Goal: Transaction & Acquisition: Purchase product/service

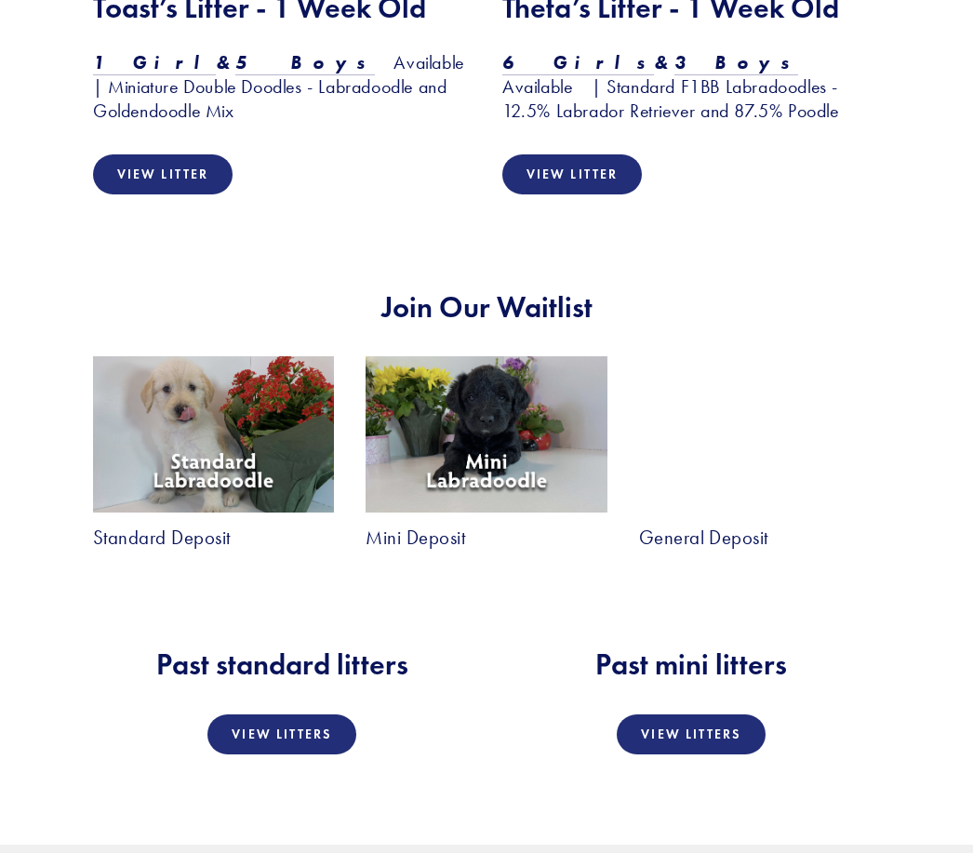
scroll to position [2859, 0]
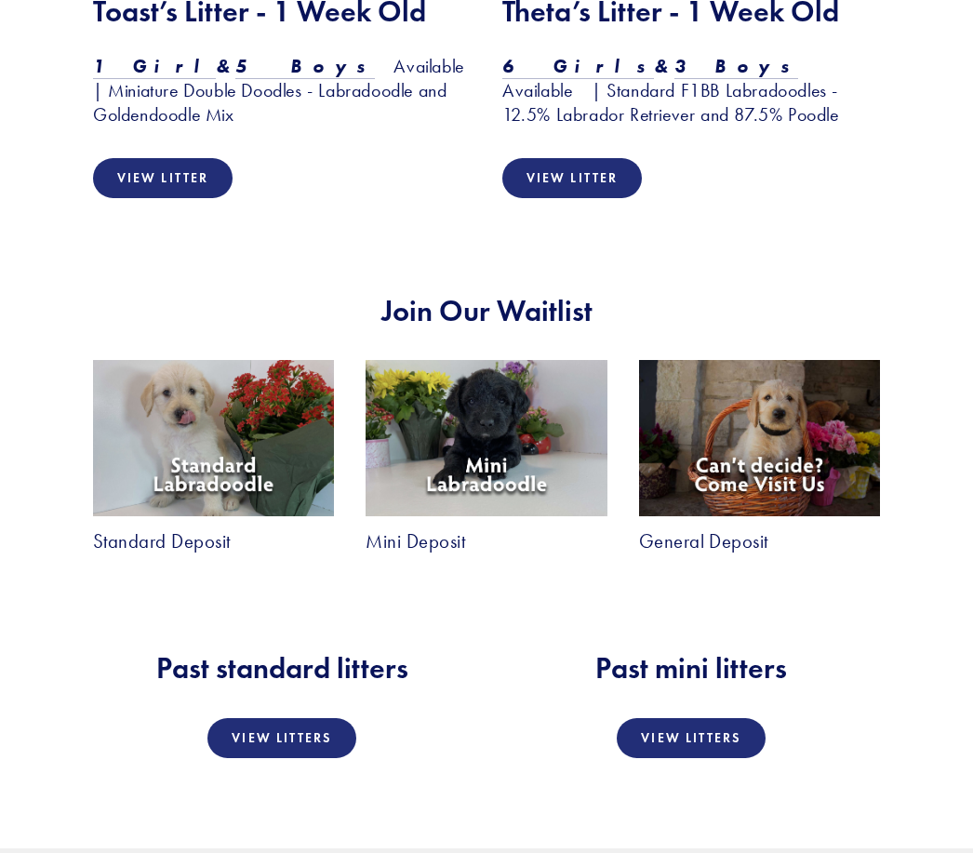
click at [186, 370] on img at bounding box center [213, 439] width 241 height 156
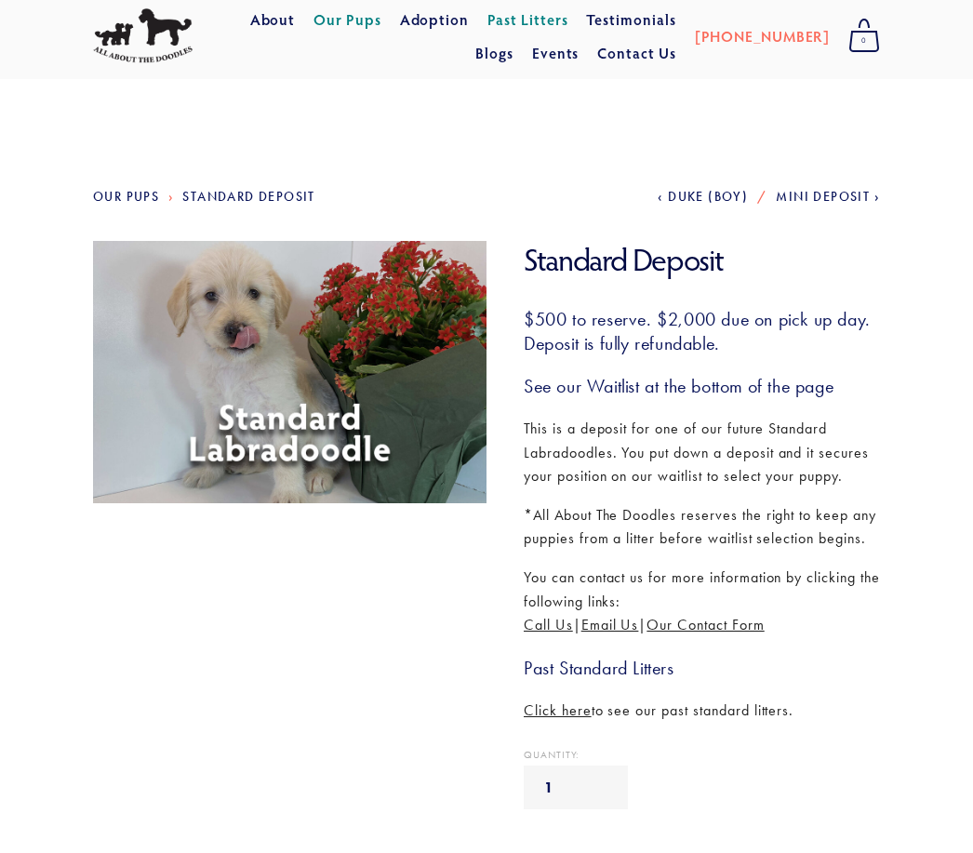
scroll to position [48, 0]
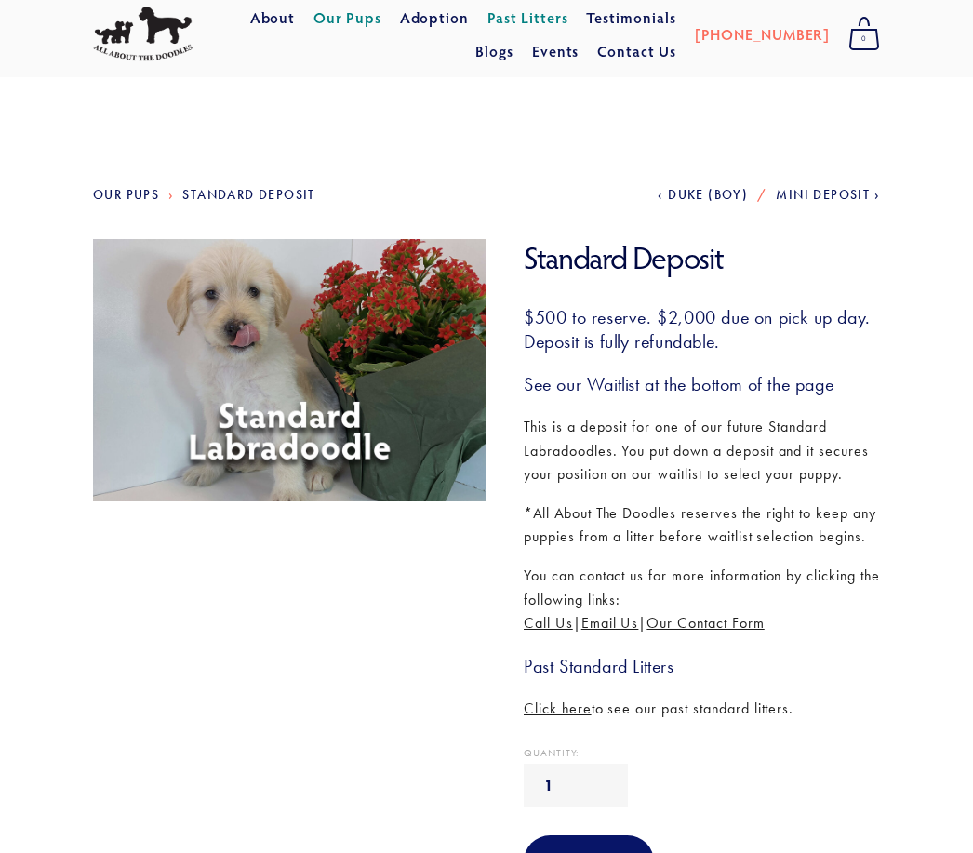
click at [715, 203] on span "Duke (Boy)" at bounding box center [708, 195] width 80 height 16
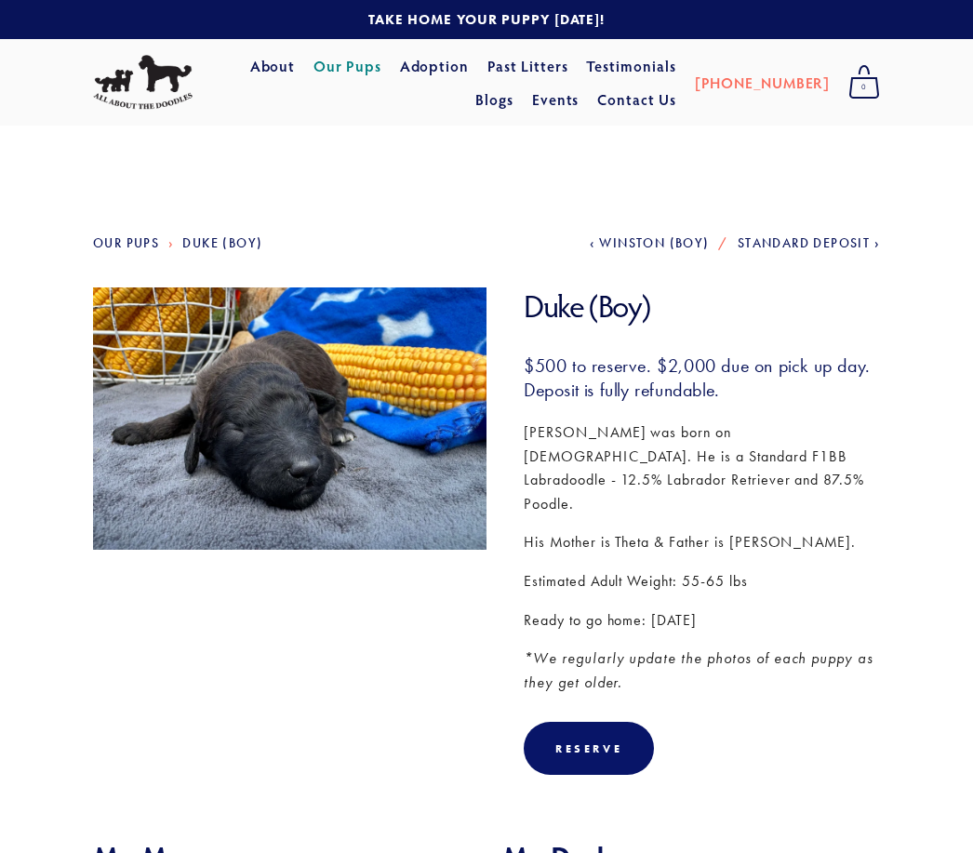
click at [130, 245] on link "Our Pups" at bounding box center [126, 243] width 66 height 16
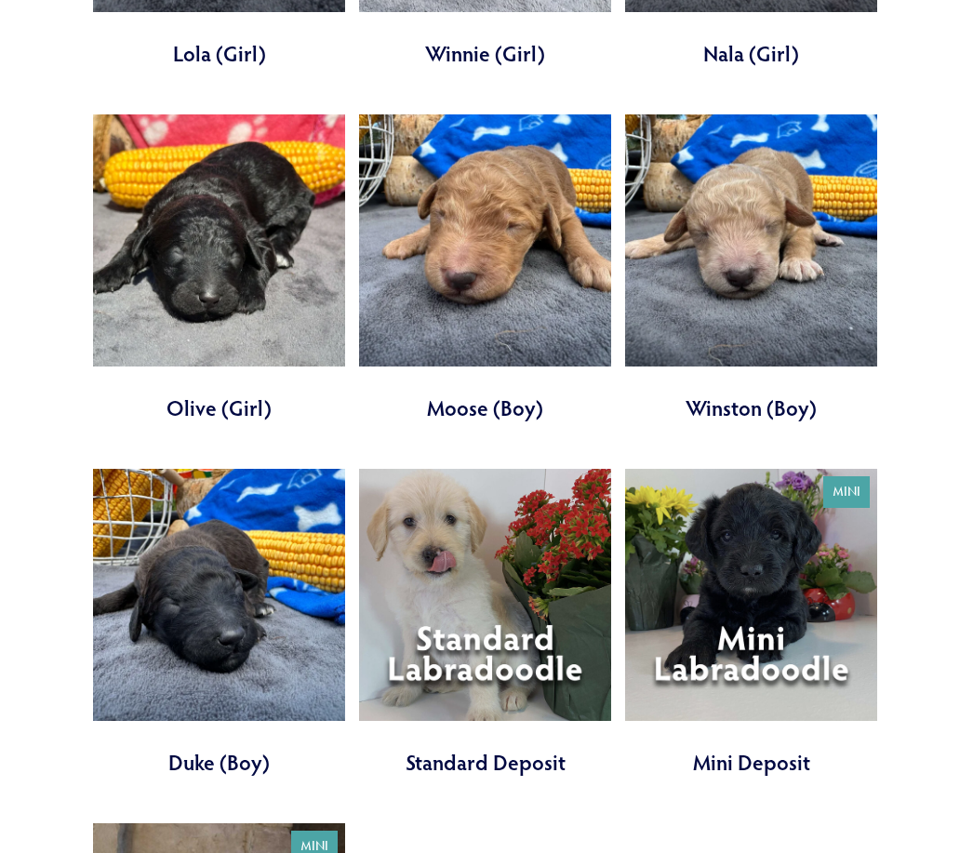
scroll to position [4667, 0]
click at [495, 611] on link at bounding box center [485, 623] width 252 height 308
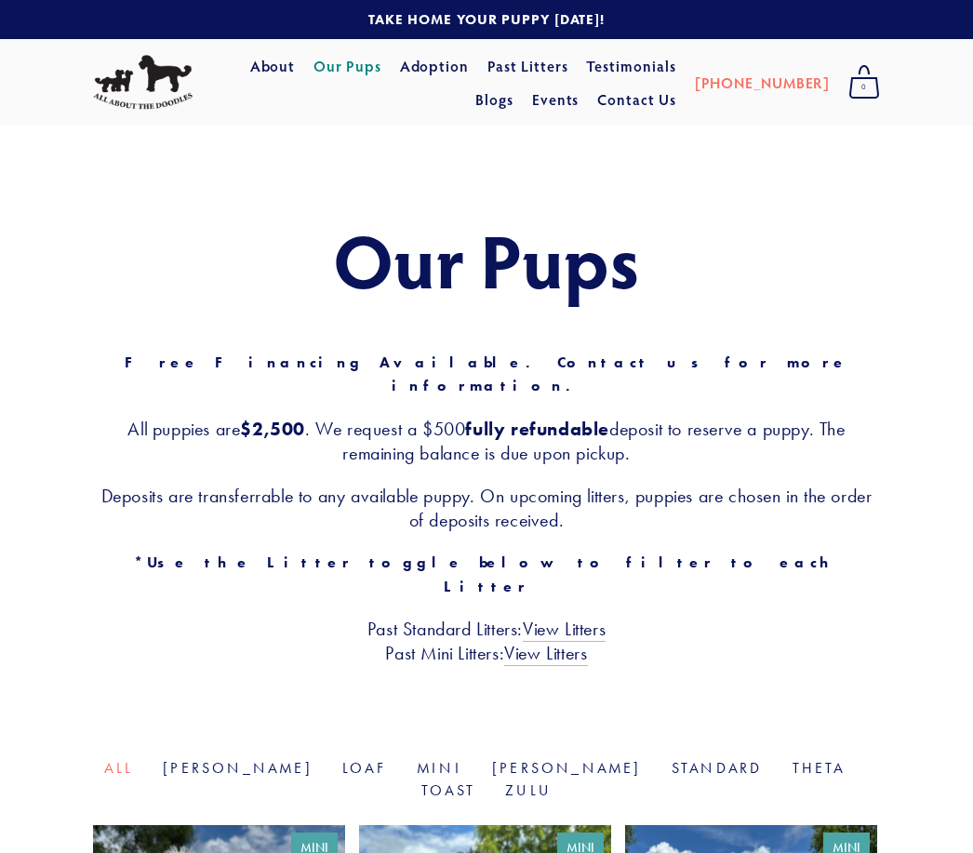
scroll to position [4726, 0]
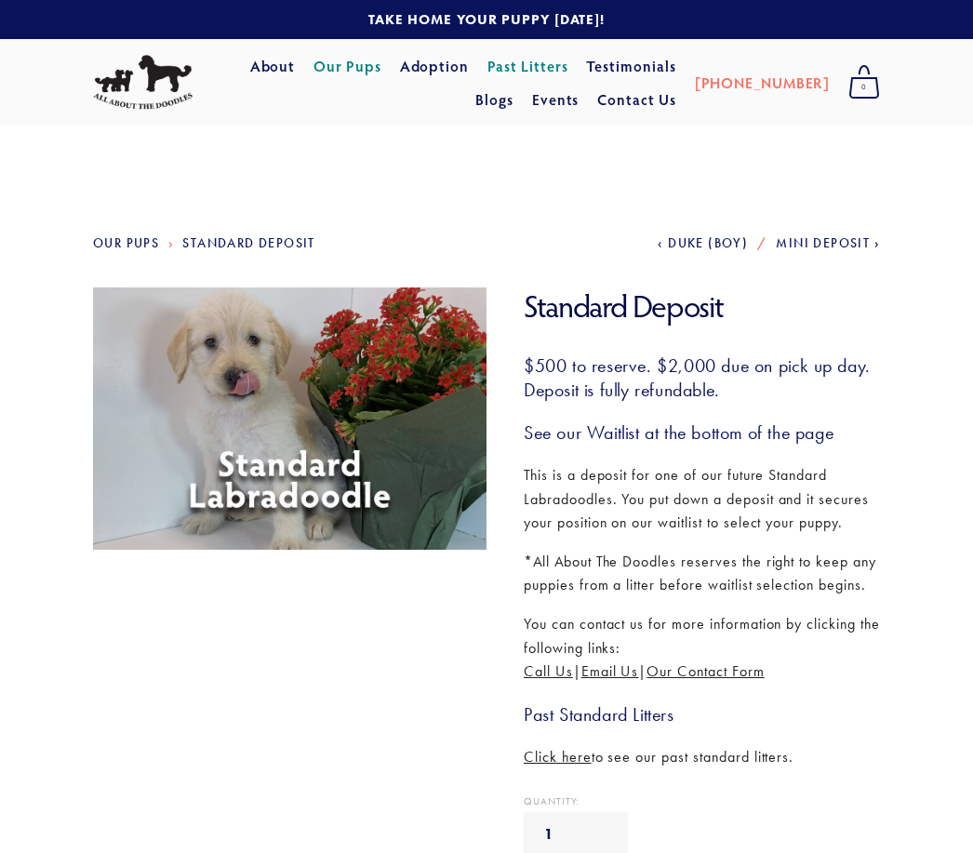
click at [404, 472] on img at bounding box center [290, 418] width 406 height 262
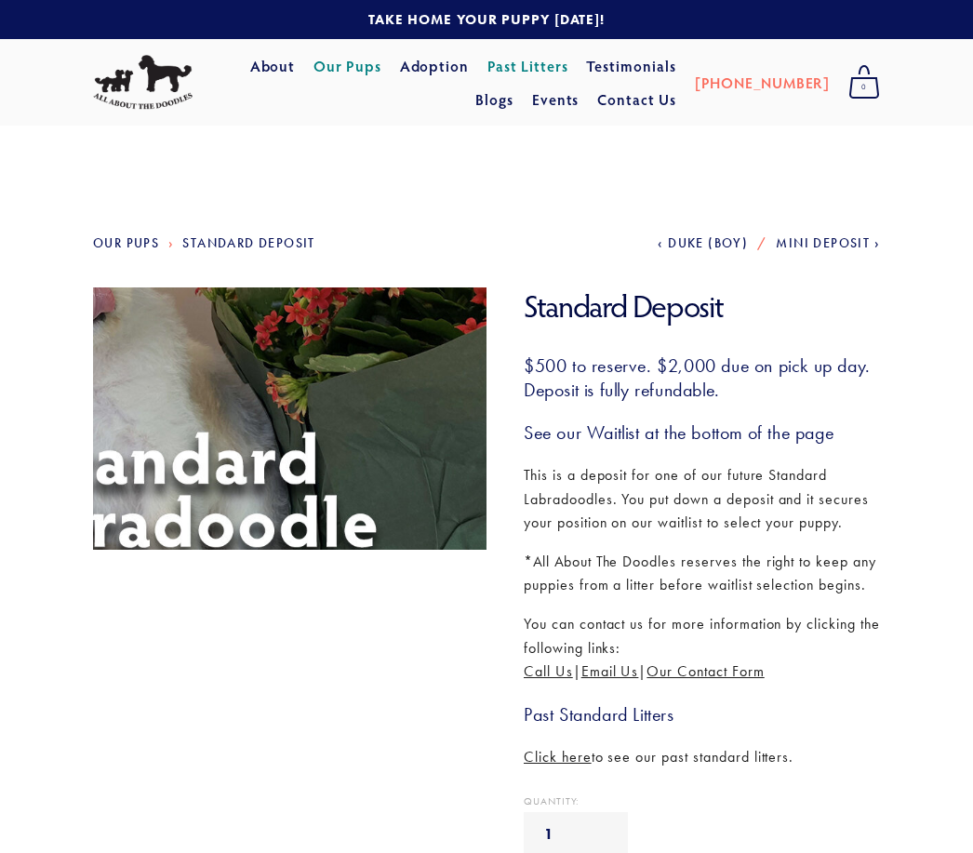
click at [407, 477] on img at bounding box center [290, 418] width 406 height 262
